Goal: Task Accomplishment & Management: Manage account settings

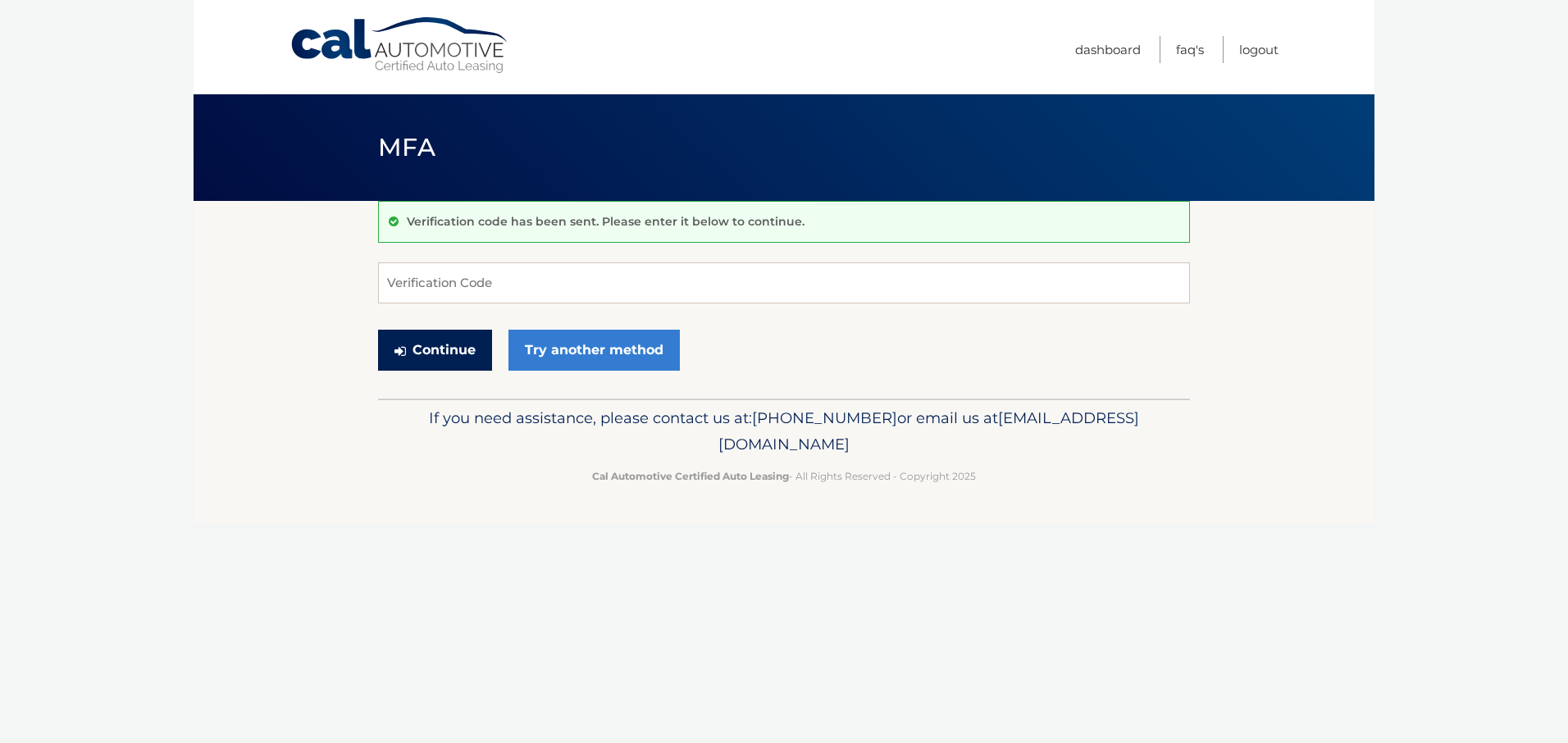
click at [480, 371] on button "Continue" at bounding box center [435, 350] width 114 height 41
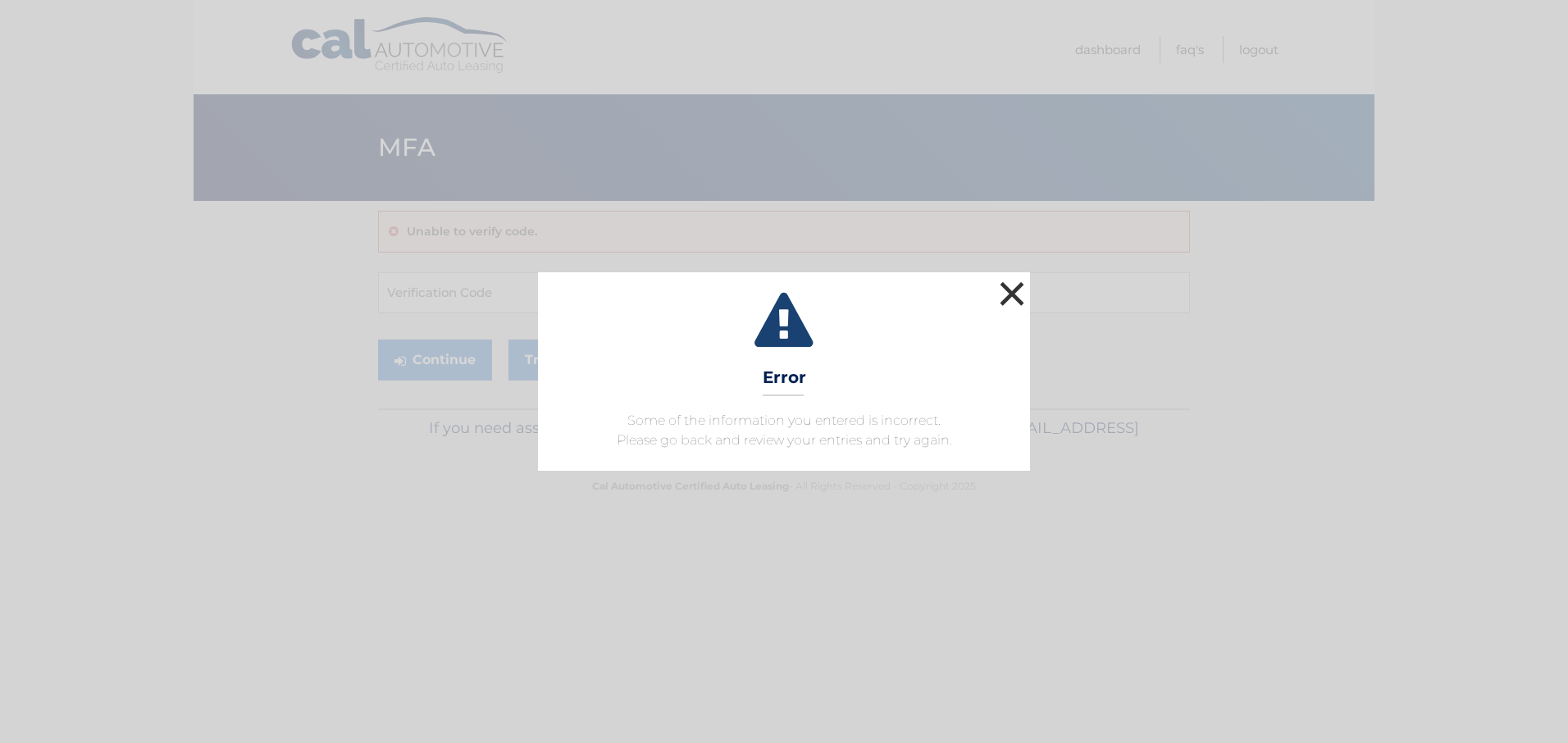
drag, startPoint x: 1021, startPoint y: 239, endPoint x: 1012, endPoint y: 256, distance: 19.2
click at [1020, 277] on button "×" at bounding box center [1011, 293] width 33 height 33
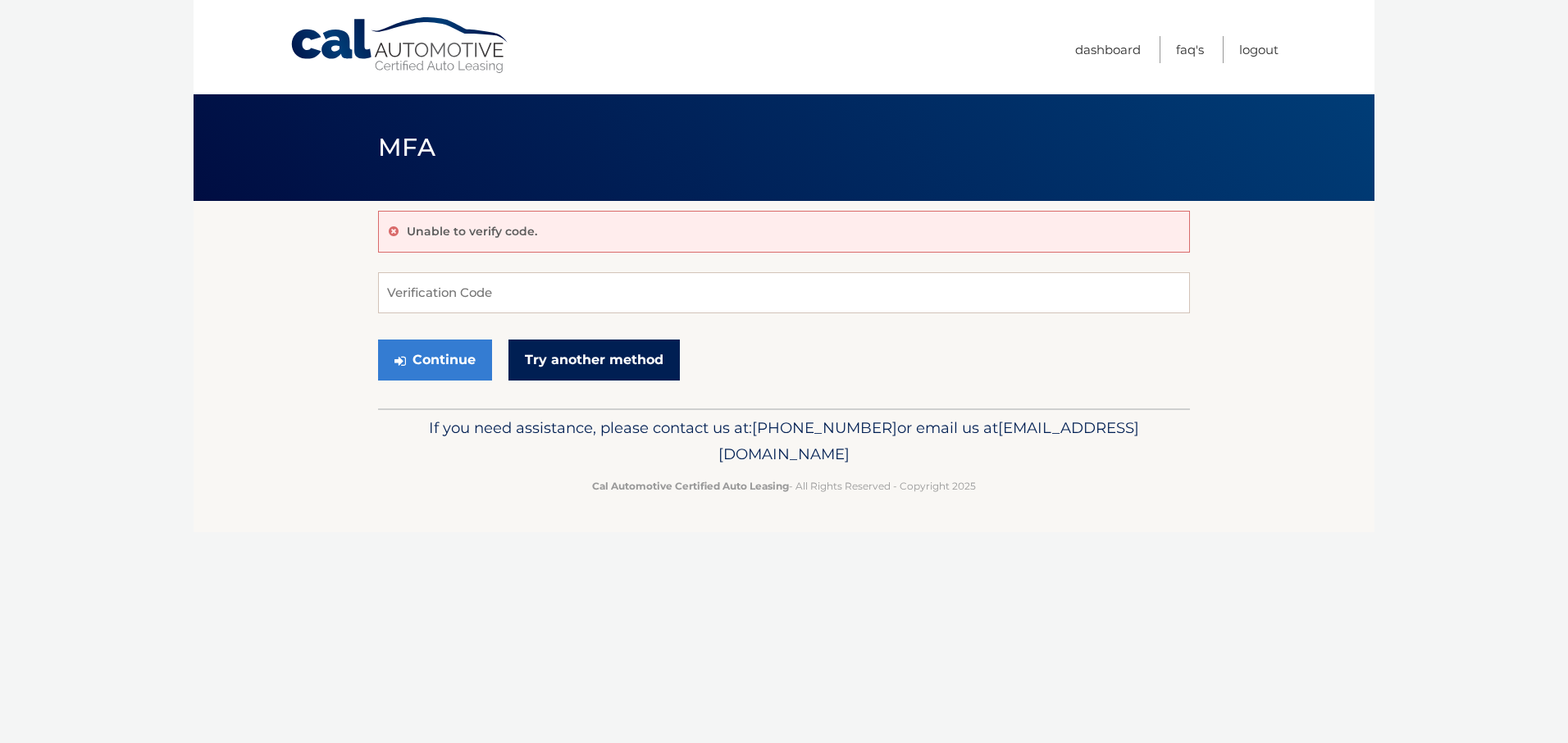
click at [655, 381] on link "Try another method" at bounding box center [594, 360] width 171 height 41
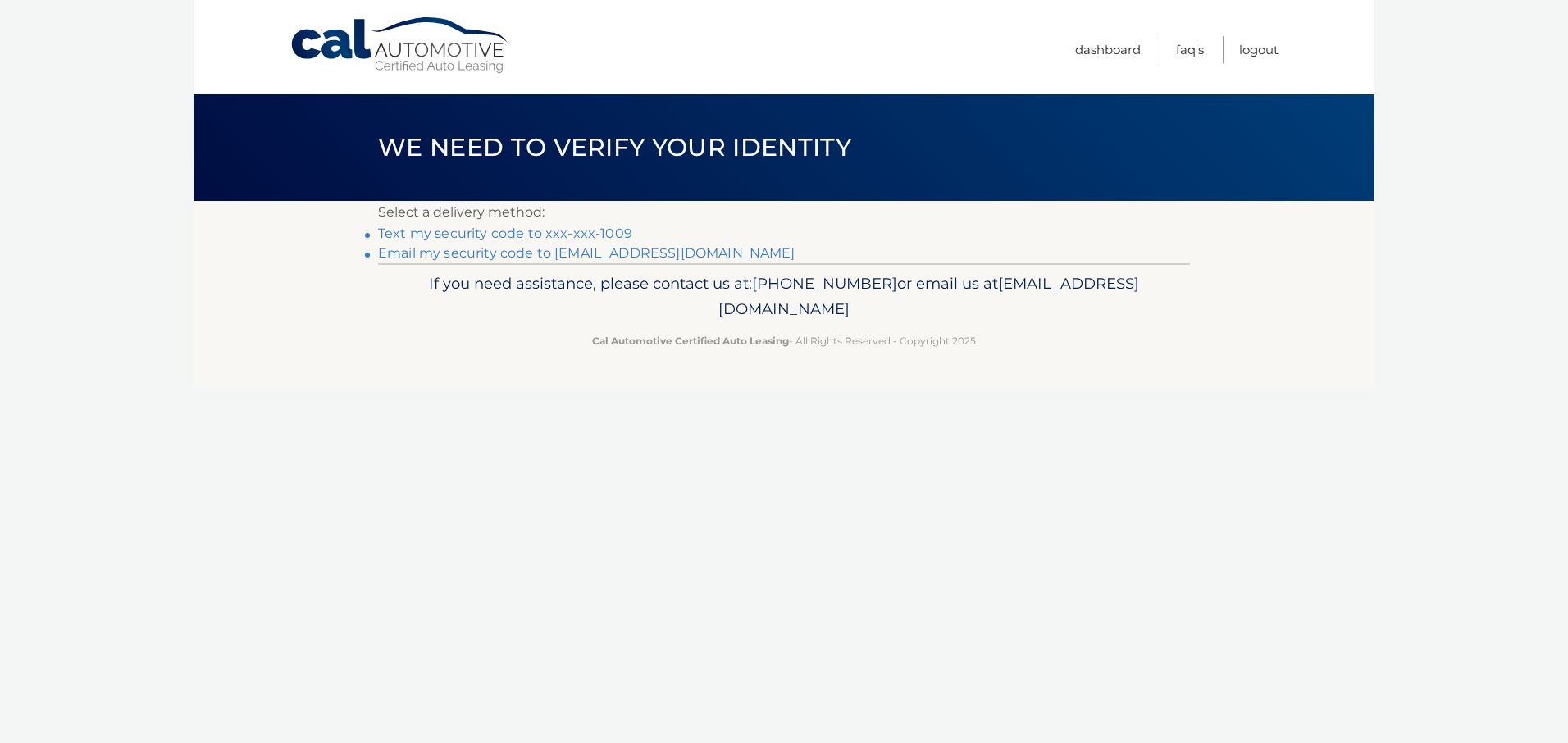
click at [546, 260] on link "**********" at bounding box center [587, 253] width 417 height 16
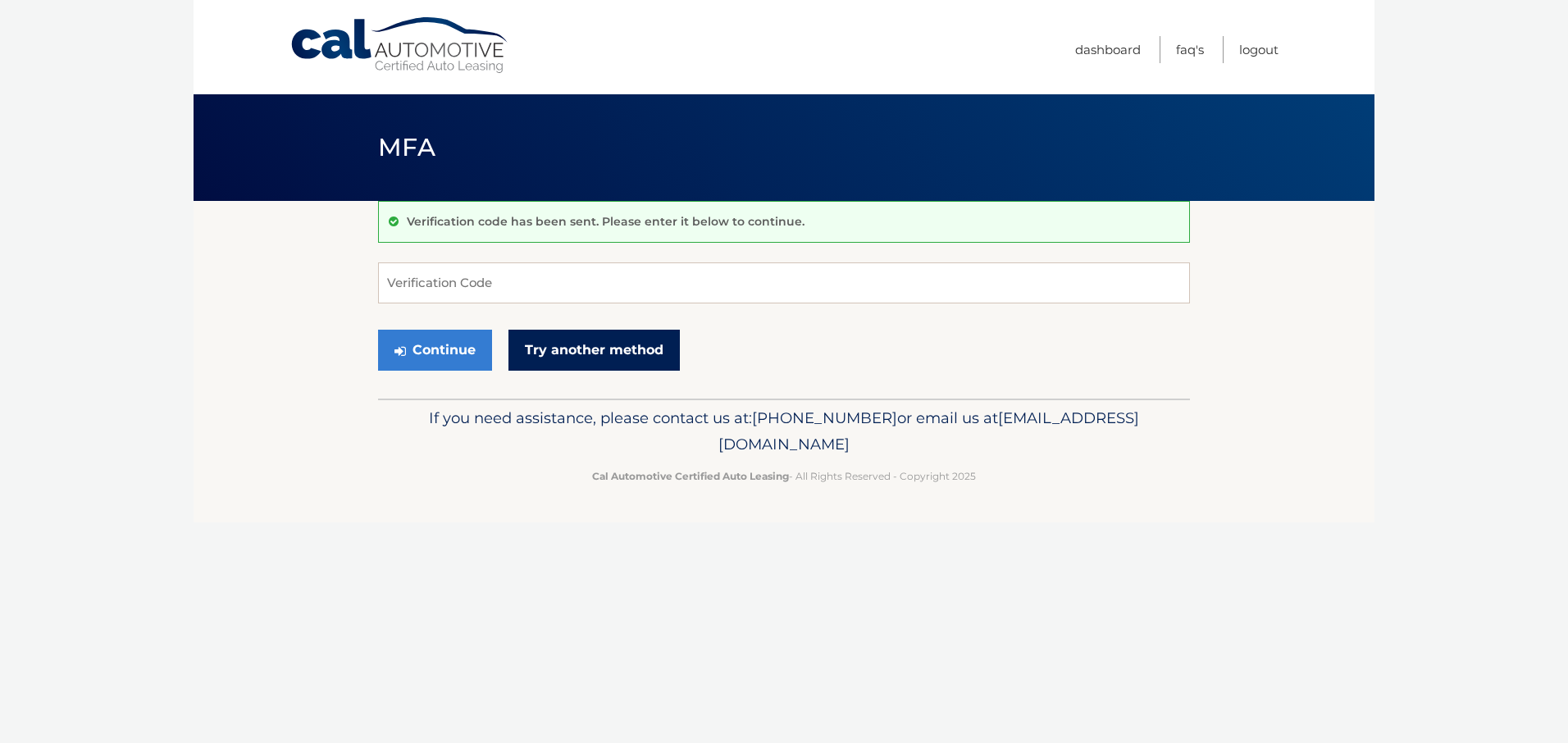
click at [680, 371] on link "Try another method" at bounding box center [594, 350] width 171 height 41
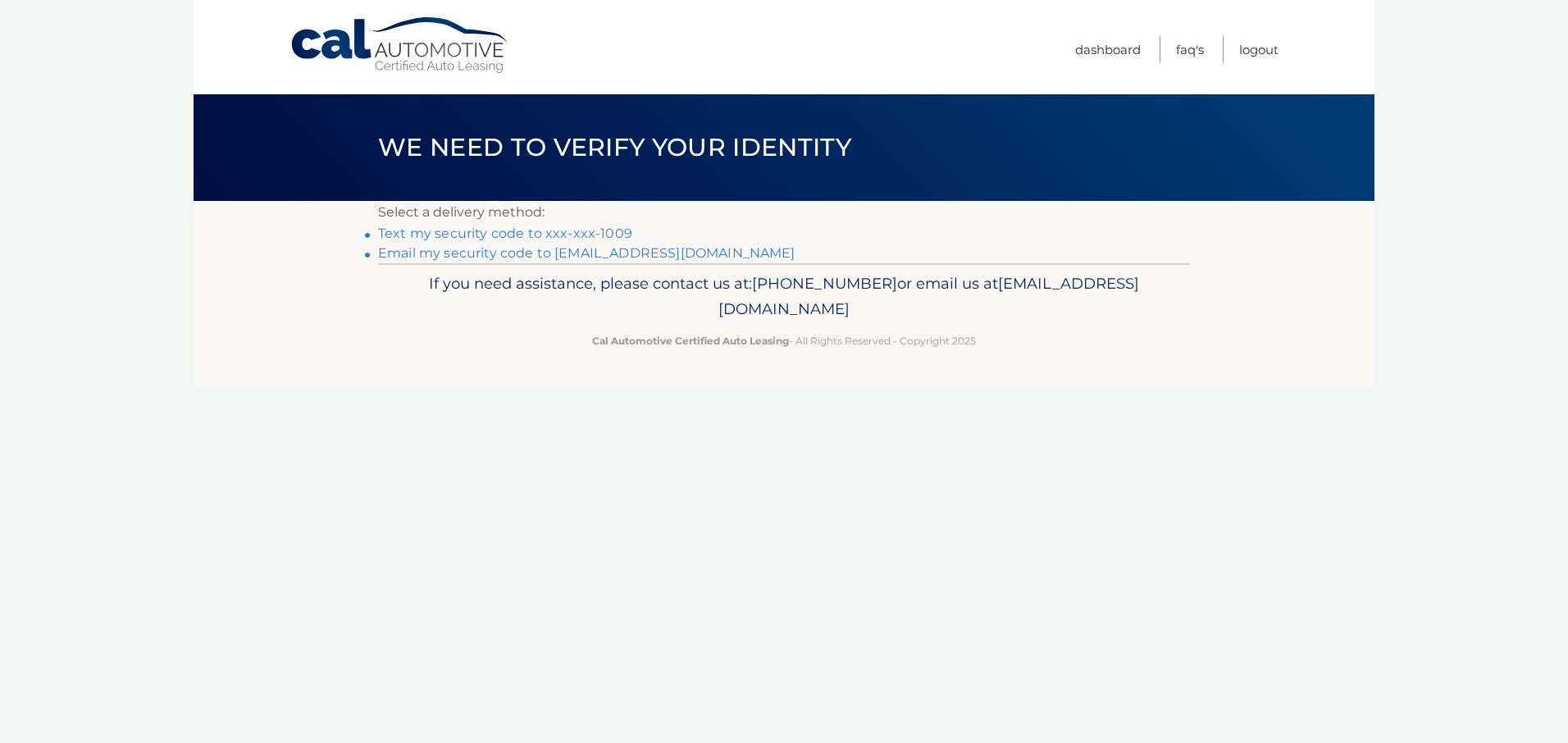
click at [599, 241] on link "Text my security code to xxx-xxx-1009" at bounding box center [505, 233] width 254 height 16
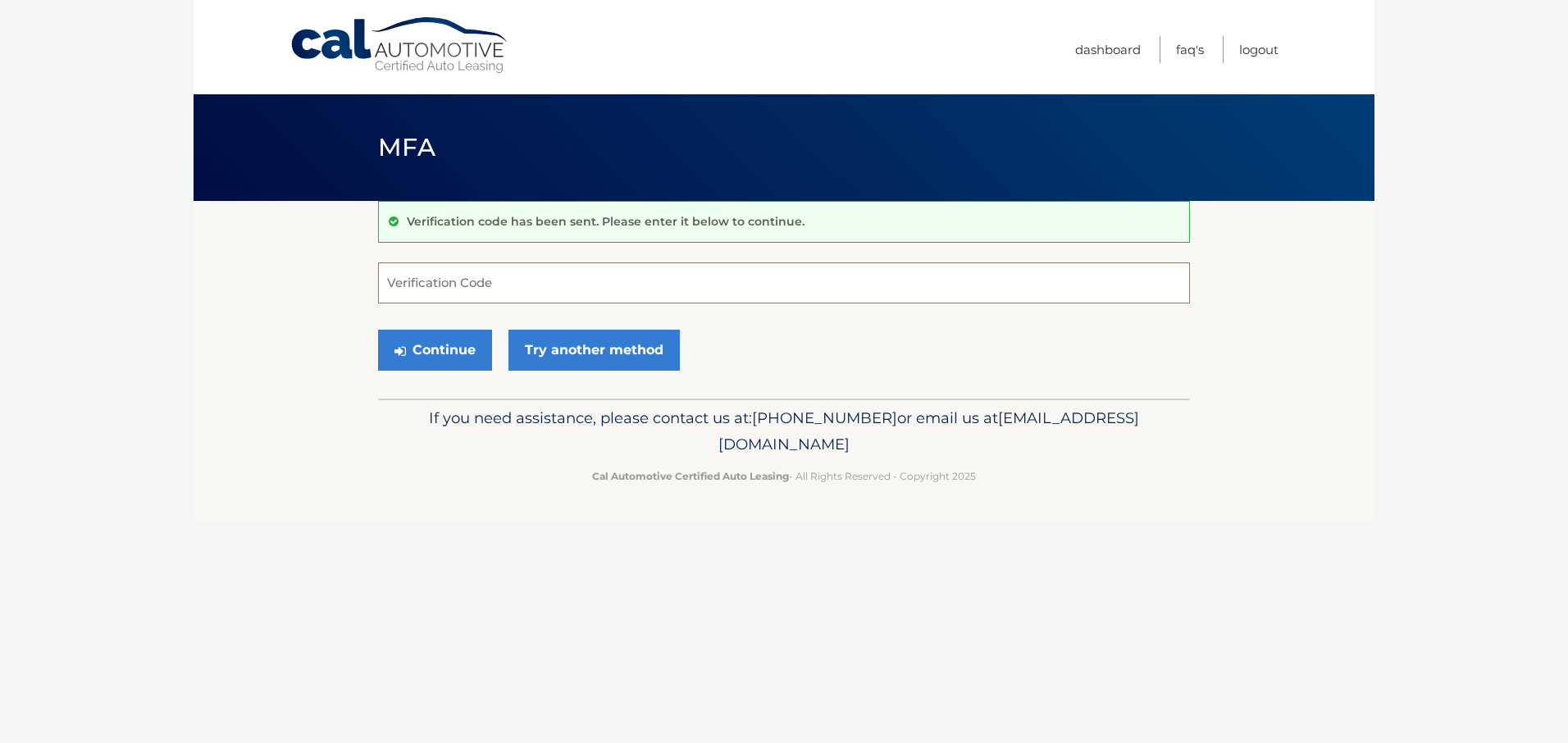
click at [513, 288] on input "Verification Code" at bounding box center [784, 282] width 812 height 41
type input "313071"
click at [470, 371] on button "Continue" at bounding box center [435, 350] width 114 height 41
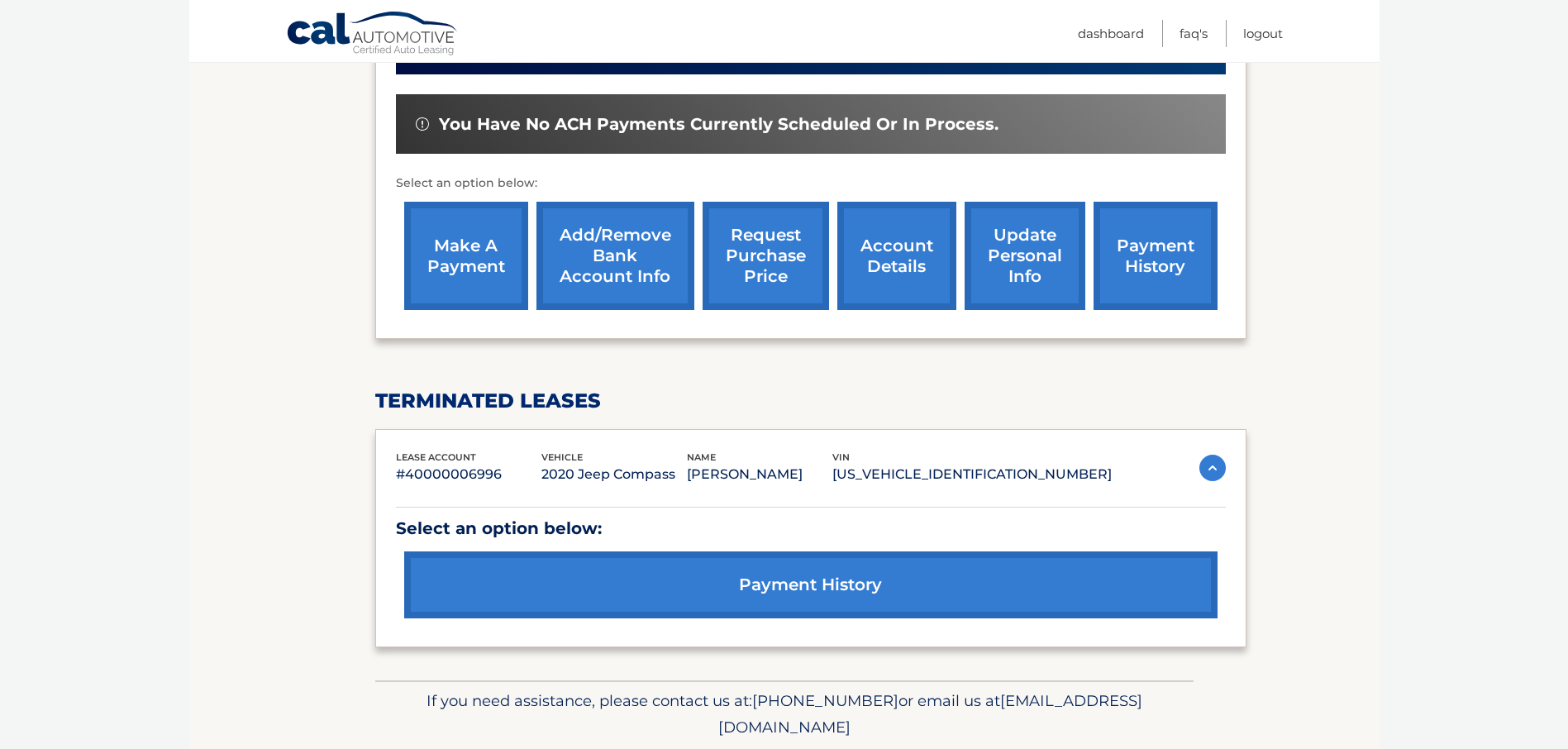
scroll to position [489, 0]
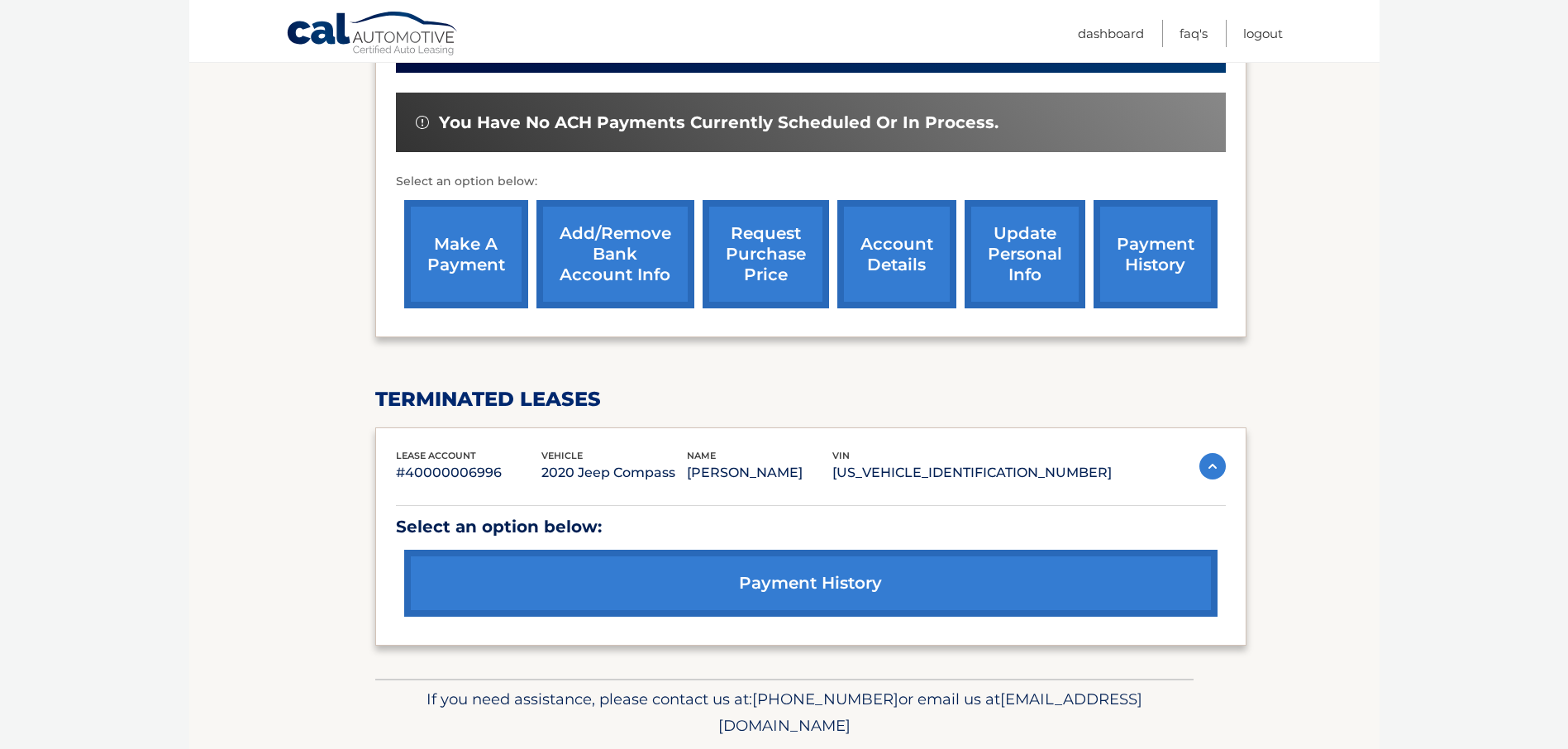
click at [821, 573] on link "payment history" at bounding box center [811, 583] width 813 height 67
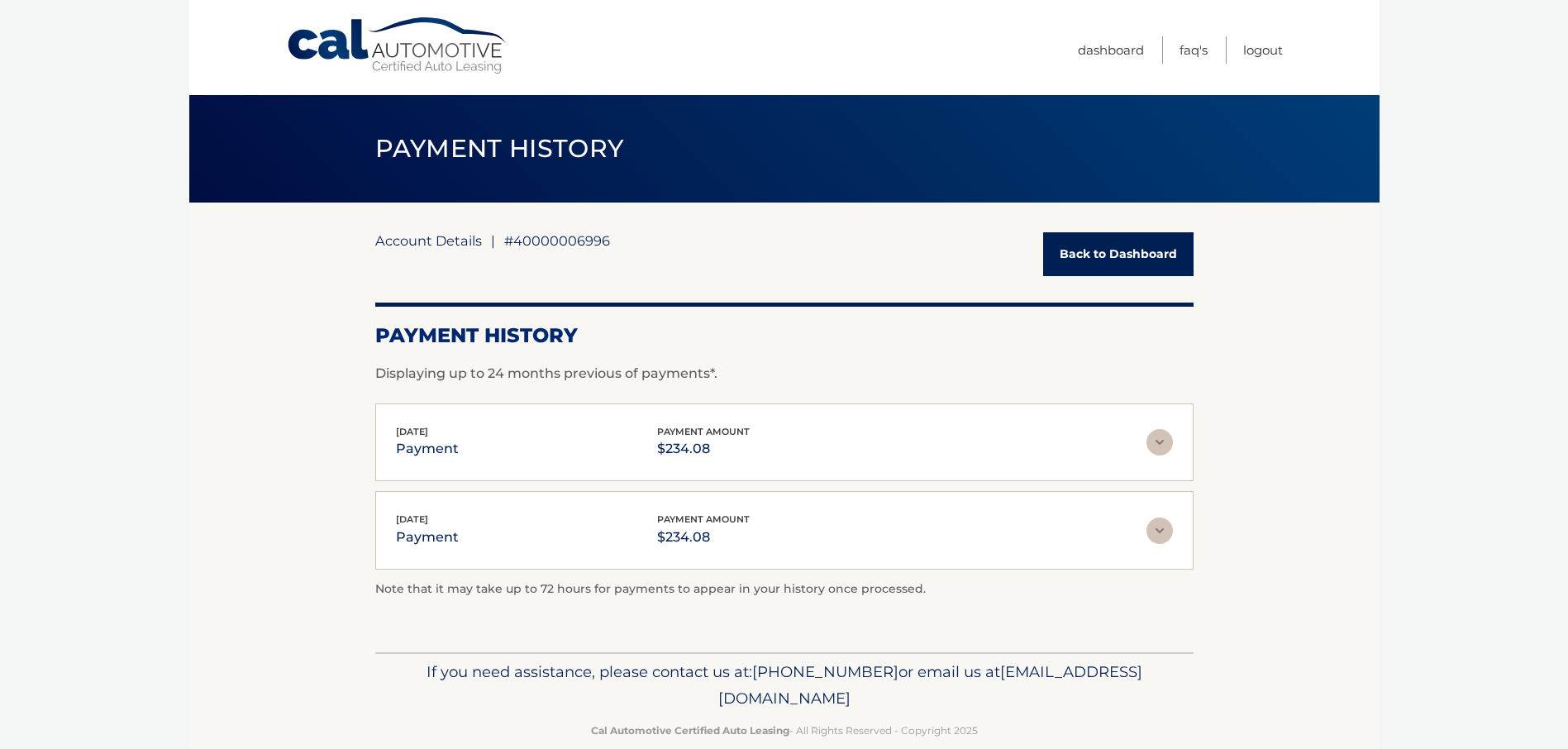
click at [444, 238] on link "Account Details" at bounding box center [428, 241] width 107 height 17
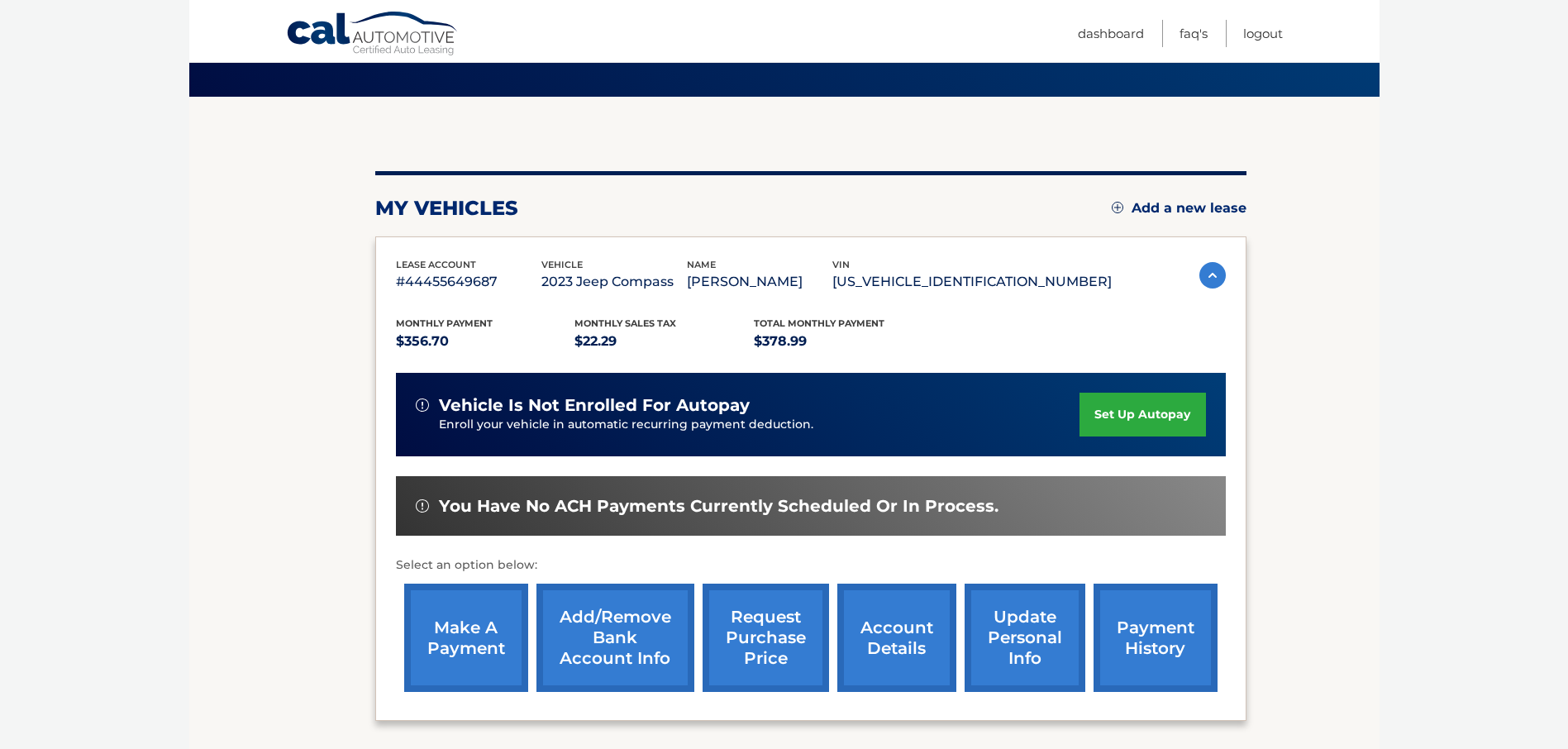
scroll to position [109, 0]
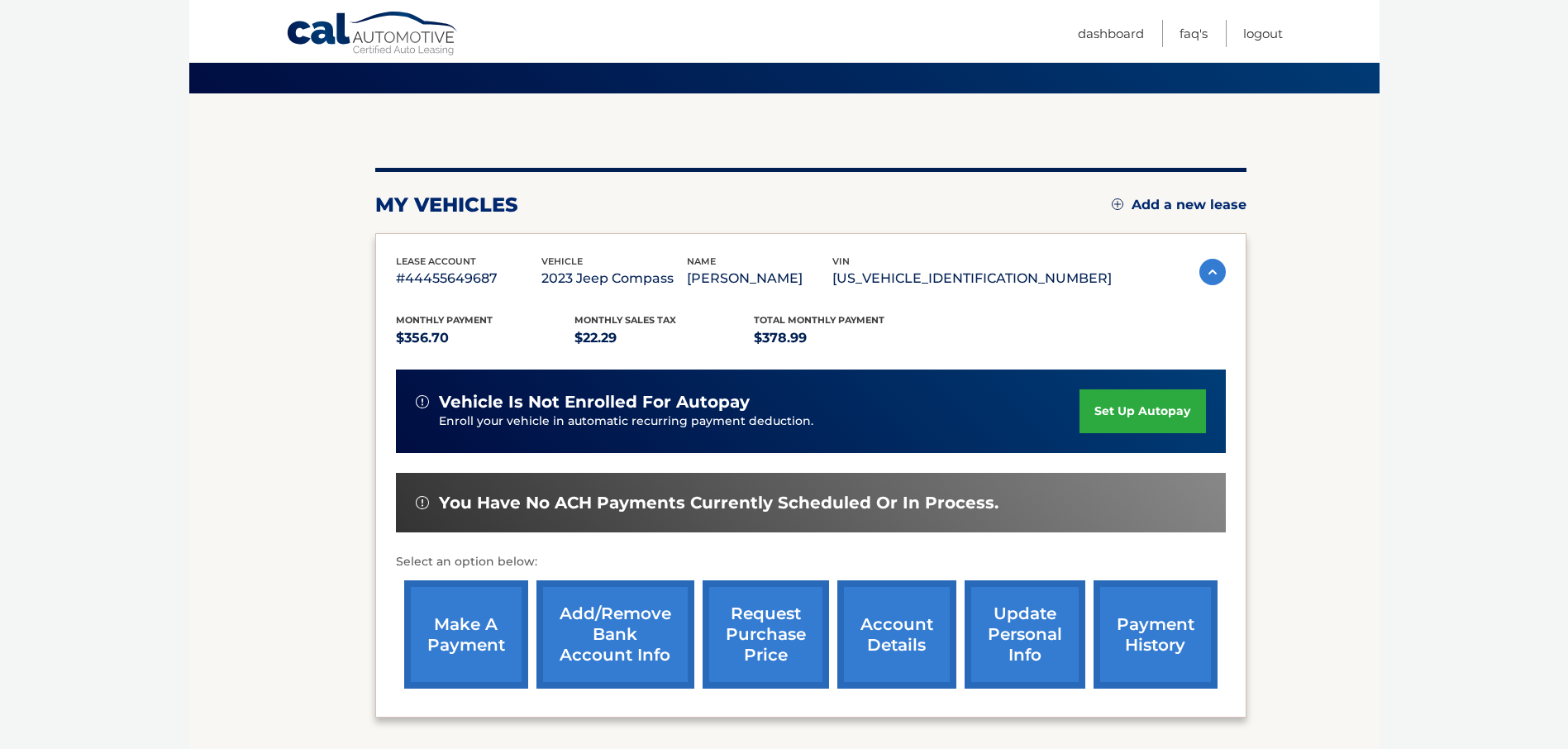
click at [461, 638] on link "make a payment" at bounding box center [465, 634] width 124 height 109
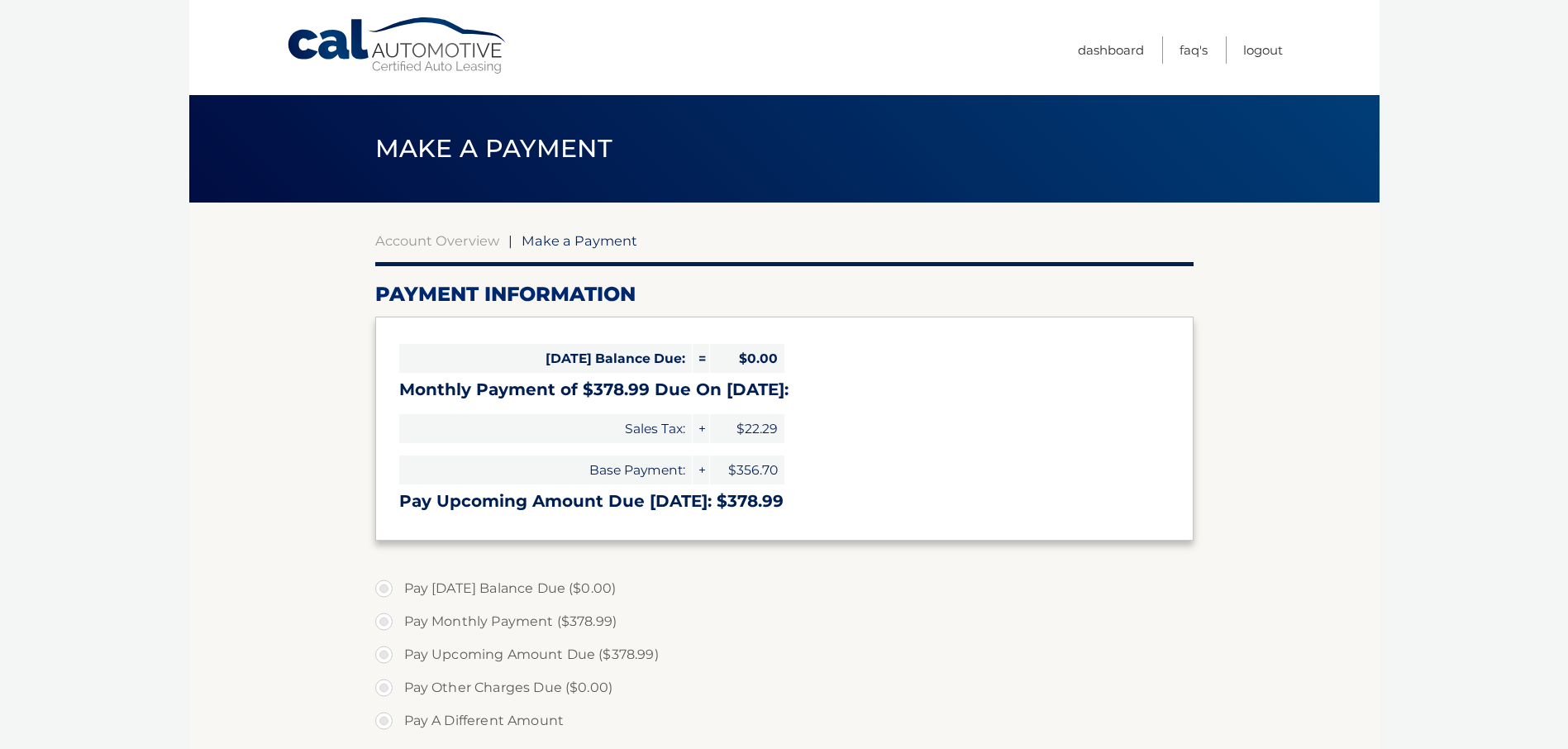
select select "MzcxODRiMTktOTA3My00YmEwLWFkZmYtN2U1YzQxMjkzY2Nk"
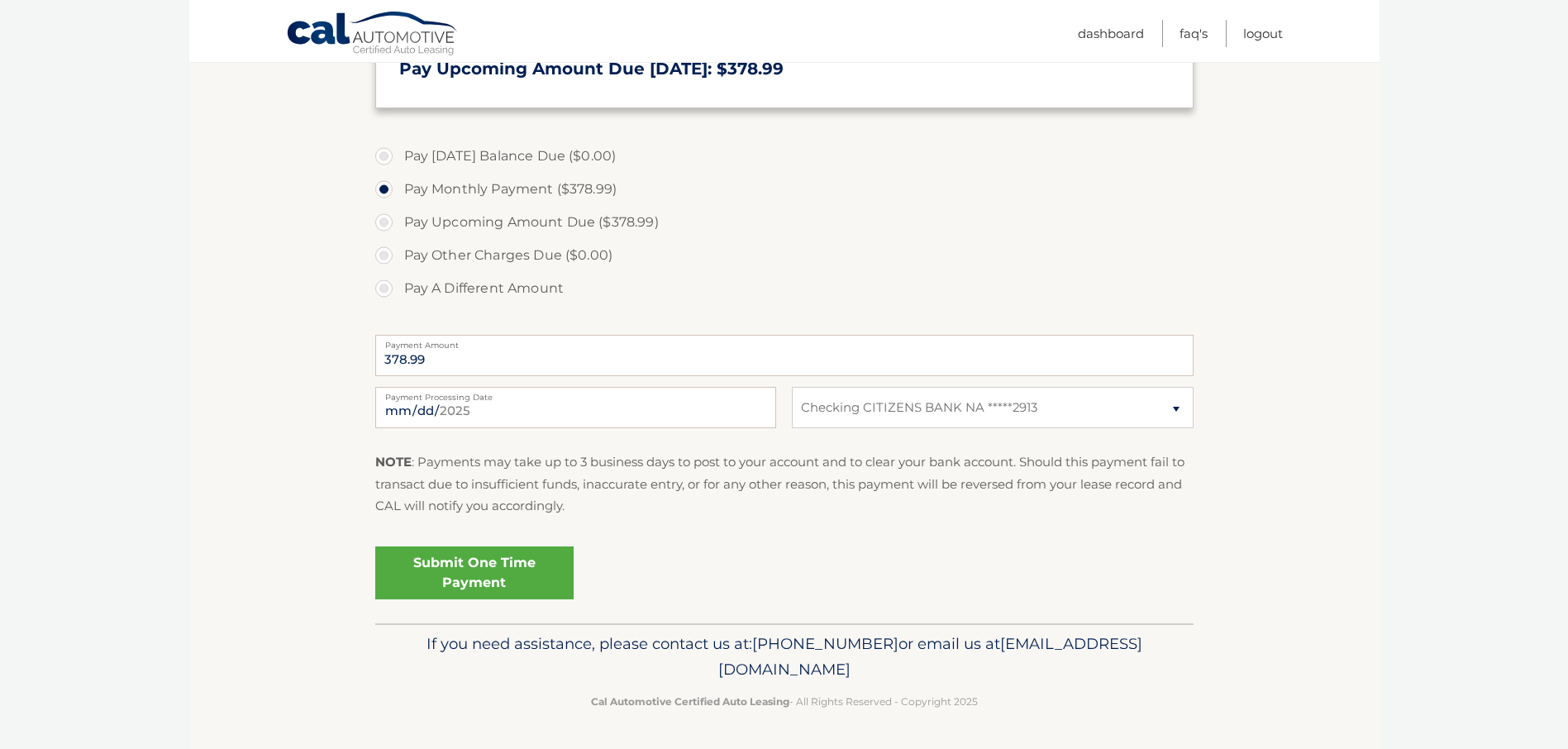
scroll to position [681, 0]
